Goal: Task Accomplishment & Management: Manage account settings

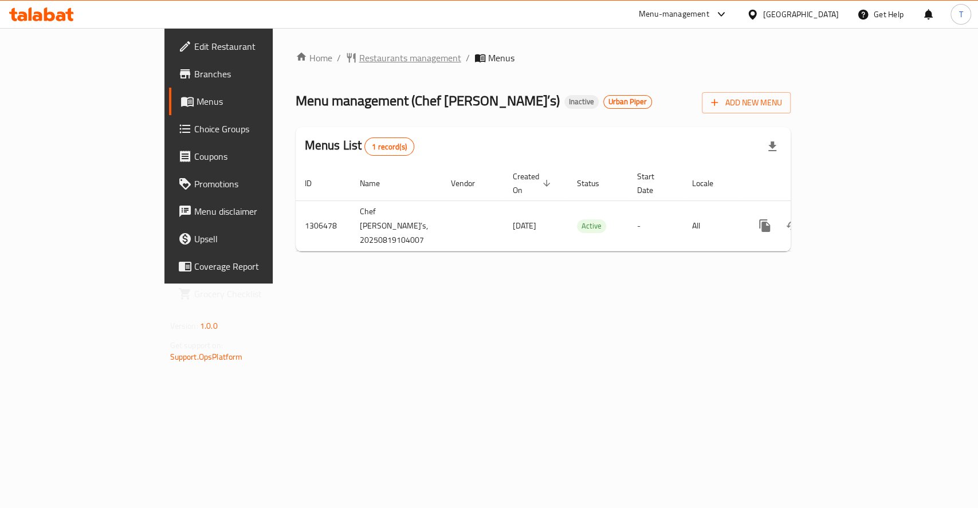
click at [359, 54] on span "Restaurants management" at bounding box center [410, 58] width 102 height 14
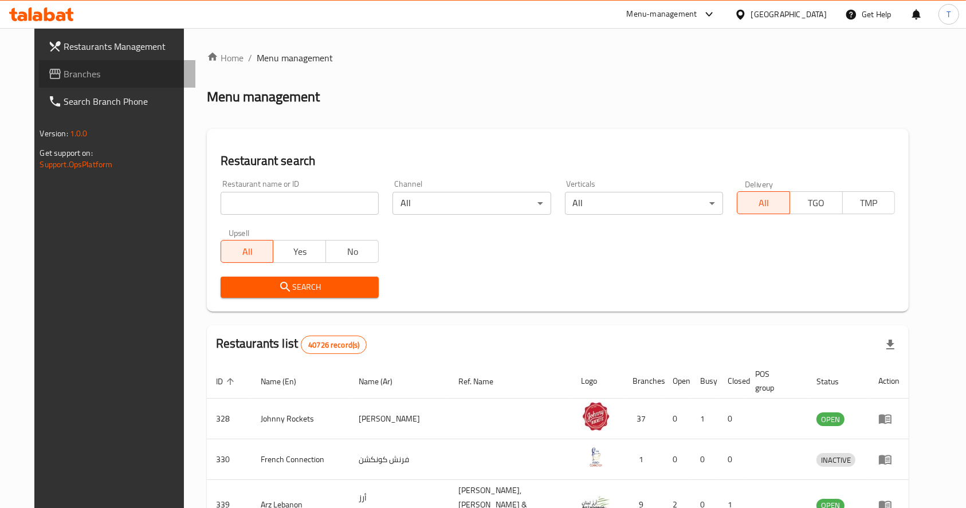
click at [64, 71] on span "Branches" at bounding box center [125, 74] width 123 height 14
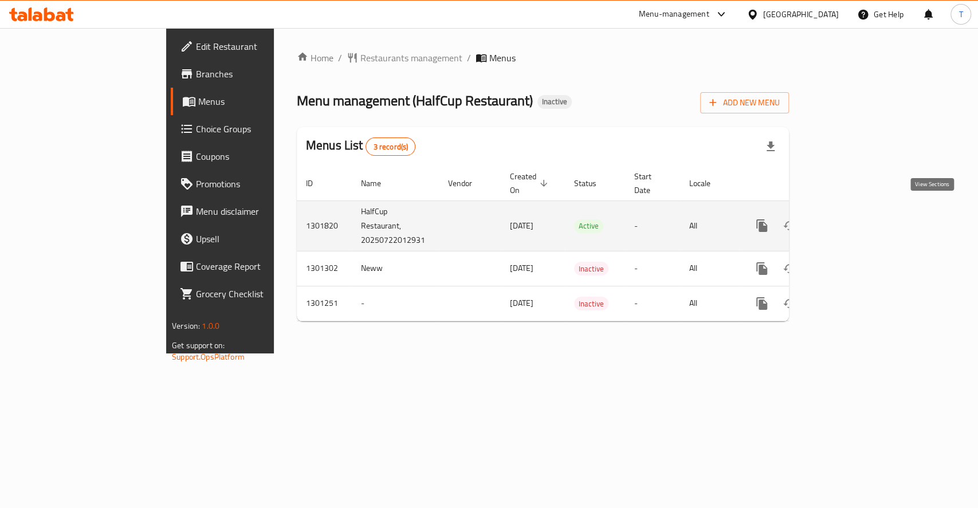
click at [851, 219] on icon "enhanced table" at bounding box center [845, 226] width 14 height 14
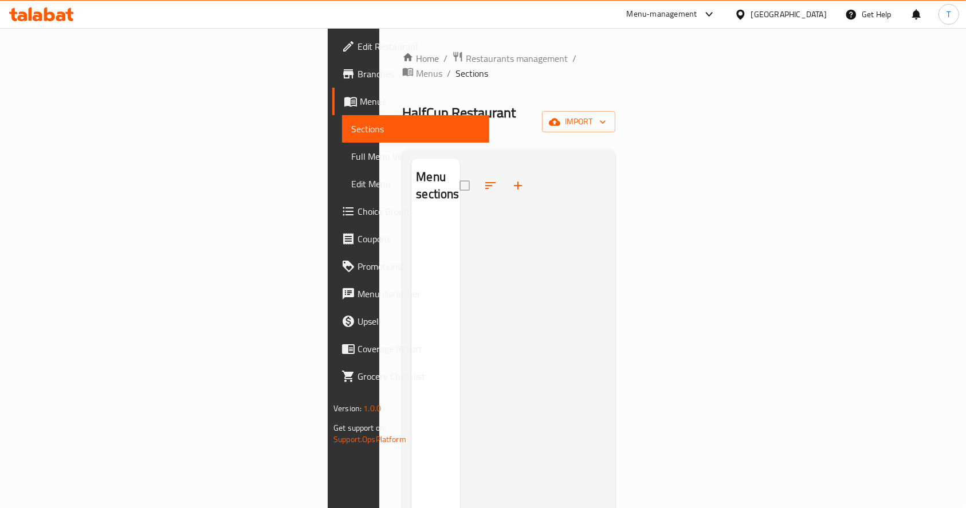
click at [351, 183] on span "Edit Menu" at bounding box center [415, 184] width 129 height 14
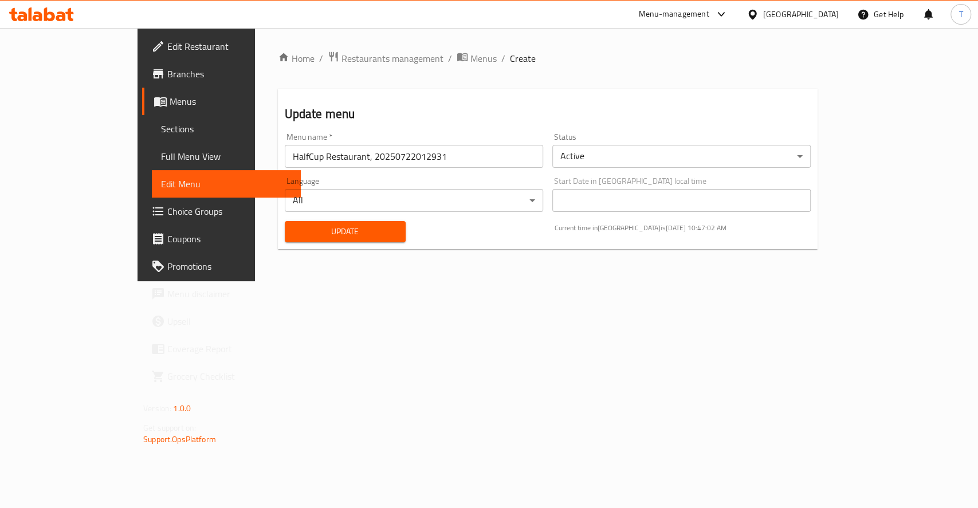
click at [161, 155] on span "Full Menu View" at bounding box center [226, 157] width 131 height 14
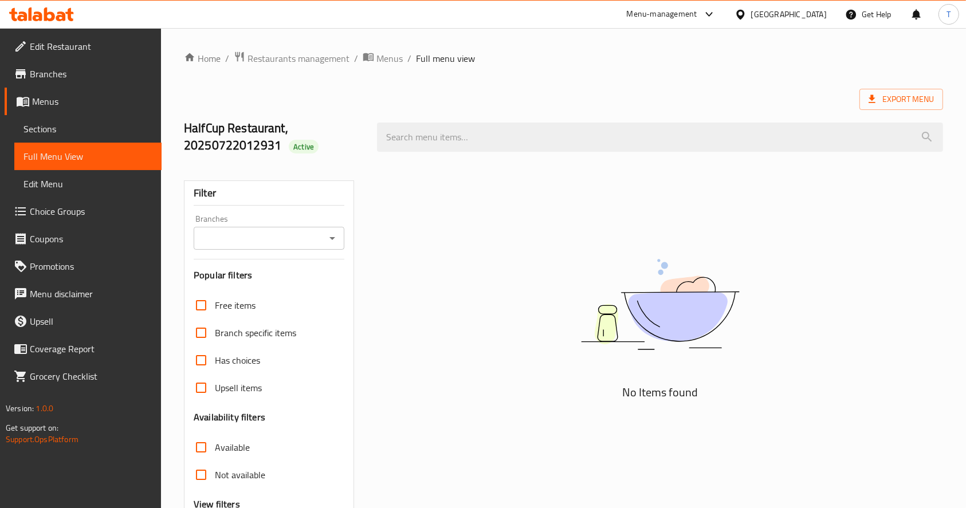
click at [41, 97] on span "Menus" at bounding box center [92, 102] width 120 height 14
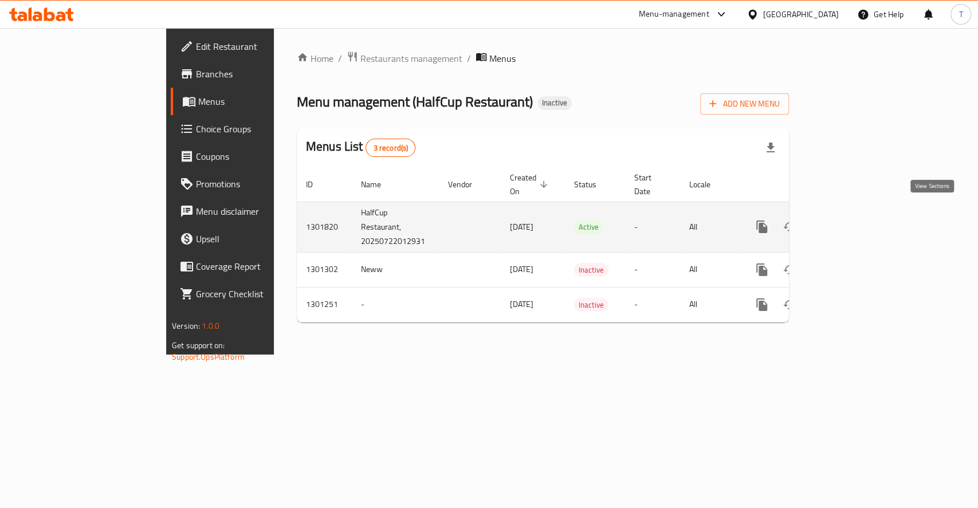
click at [851, 220] on icon "enhanced table" at bounding box center [845, 227] width 14 height 14
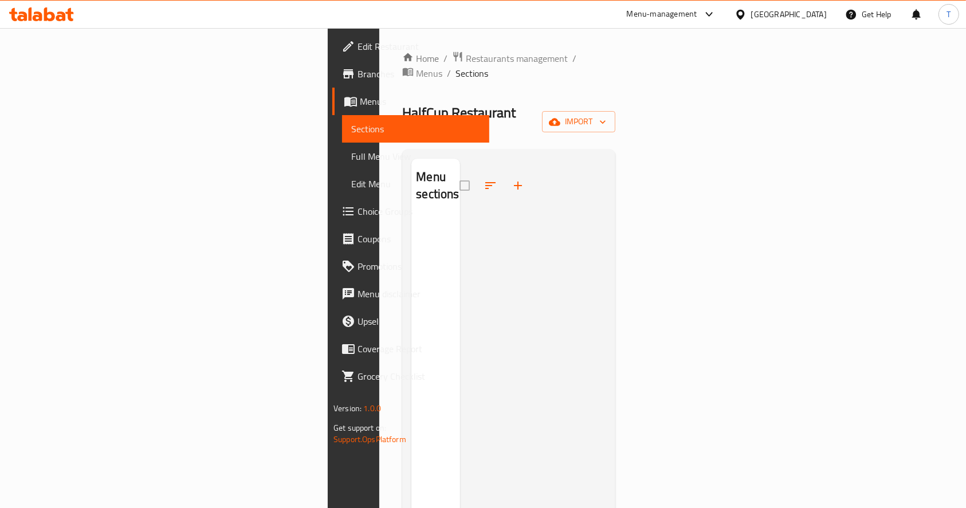
click at [360, 102] on span "Menus" at bounding box center [420, 102] width 120 height 14
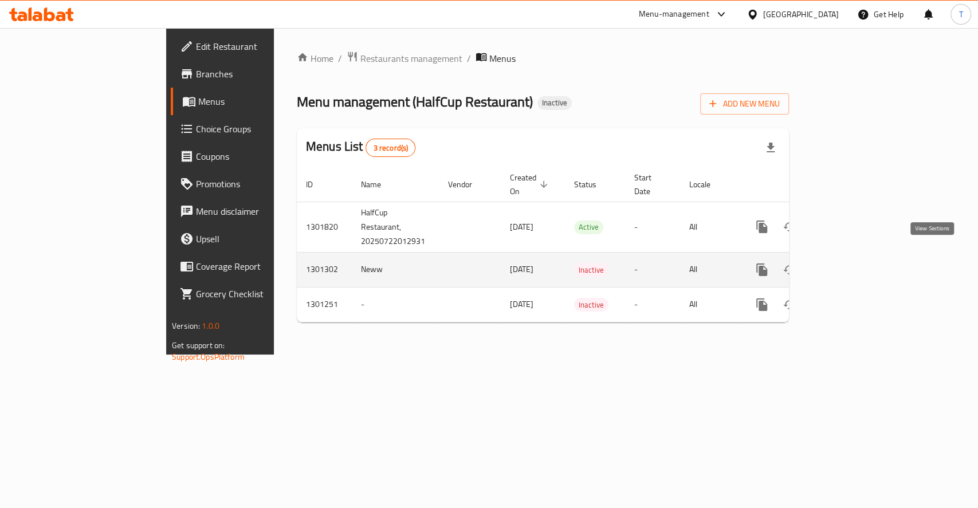
click at [851, 263] on icon "enhanced table" at bounding box center [845, 270] width 14 height 14
